Goal: Navigation & Orientation: Find specific page/section

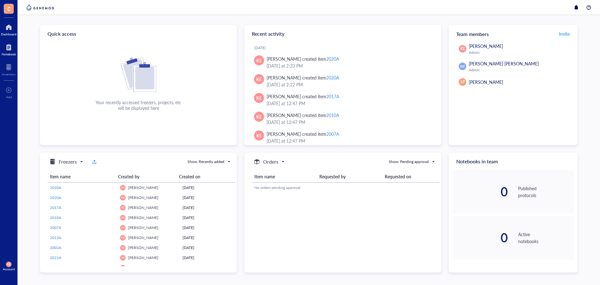
click at [13, 45] on div at bounding box center [9, 47] width 14 height 10
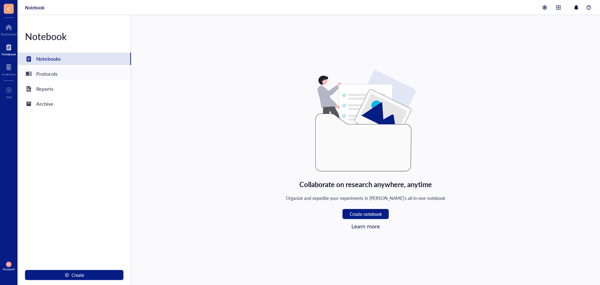
click at [54, 73] on div "Protocols" at bounding box center [46, 73] width 21 height 9
